Goal: Use online tool/utility: Utilize a website feature to perform a specific function

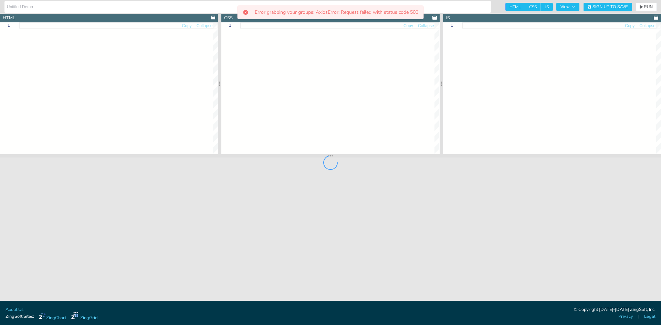
type input "[docs] pie > donut chart"
type textarea "<!DOCTYPE html> <html> <head> <meta charset="utf-8"> <title>ZingSoft Demo</titl…"
type textarea "let chartConfig = { type: 'ring', title: { text: 'Donut Chart' }, plot: { //Use…"
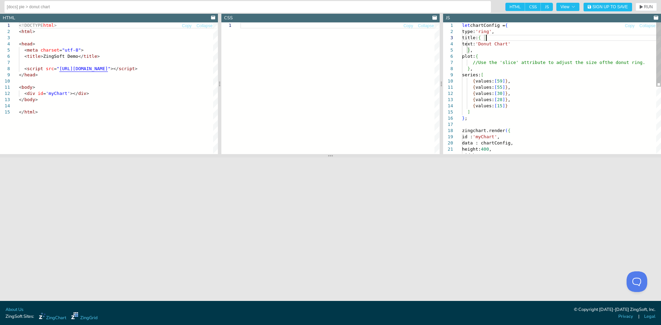
click at [610, 39] on div "{ values: [ 30 ] } , { values: [ 28 ] } , { values: [ 15 ] } ] } ; zingchart.re…" at bounding box center [561, 156] width 199 height 268
click at [562, 5] on span "View" at bounding box center [568, 7] width 15 height 4
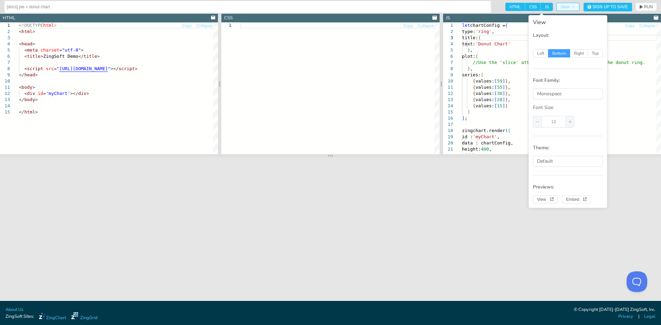
click at [562, 5] on span "View" at bounding box center [568, 7] width 15 height 4
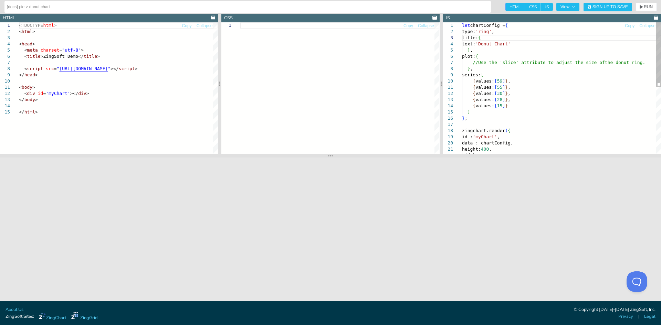
click at [520, 38] on div "{ values: [ 30 ] } , { values: [ 28 ] } , { values: [ 15 ] } ] } ; zingchart.re…" at bounding box center [561, 156] width 199 height 268
click at [553, 49] on div "{ values: [ 30 ] } , { values: [ 28 ] } , { values: [ 15 ] } ] } ; zingchart.re…" at bounding box center [561, 156] width 199 height 268
click at [551, 46] on div "{ values: [ 30 ] } , { values: [ 28 ] } , { values: [ 15 ] } ] } ; zingchart.re…" at bounding box center [561, 156] width 199 height 268
click at [566, 15] on header "JS" at bounding box center [552, 18] width 218 height 9
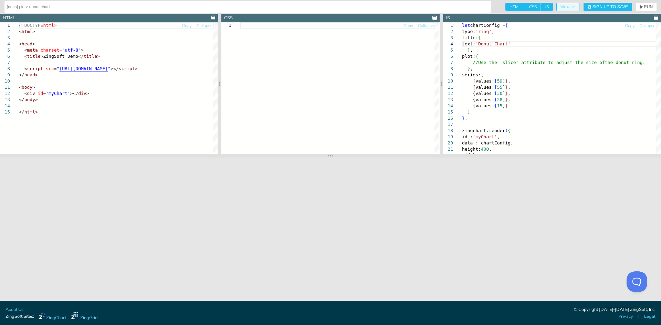
click at [567, 9] on span "View" at bounding box center [568, 7] width 15 height 4
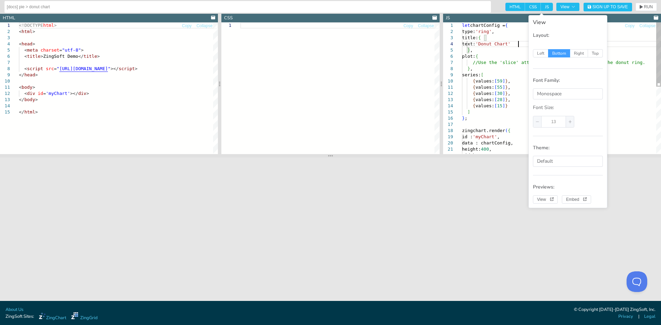
scroll to position [0, 56]
click at [637, 46] on div "{ values: [ 30 ] } , { values: [ 28 ] } , { values: [ 15 ] } ] } ; zingchart.re…" at bounding box center [561, 156] width 199 height 268
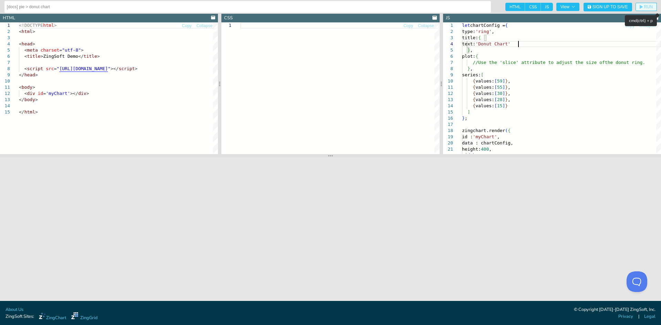
click at [640, 3] on button "RUN" at bounding box center [646, 7] width 21 height 8
click at [640, 3] on section "HTML CSS JS View Sign Up to Save RUN SETTINGS" at bounding box center [579, 7] width 155 height 9
click at [630, 49] on div "{ values: [ 30 ] } , { values: [ 28 ] } , { values: [ 15 ] } ] } ; zingchart.re…" at bounding box center [561, 156] width 199 height 268
click at [326, 46] on div at bounding box center [339, 88] width 199 height 132
